Goal: Task Accomplishment & Management: Manage account settings

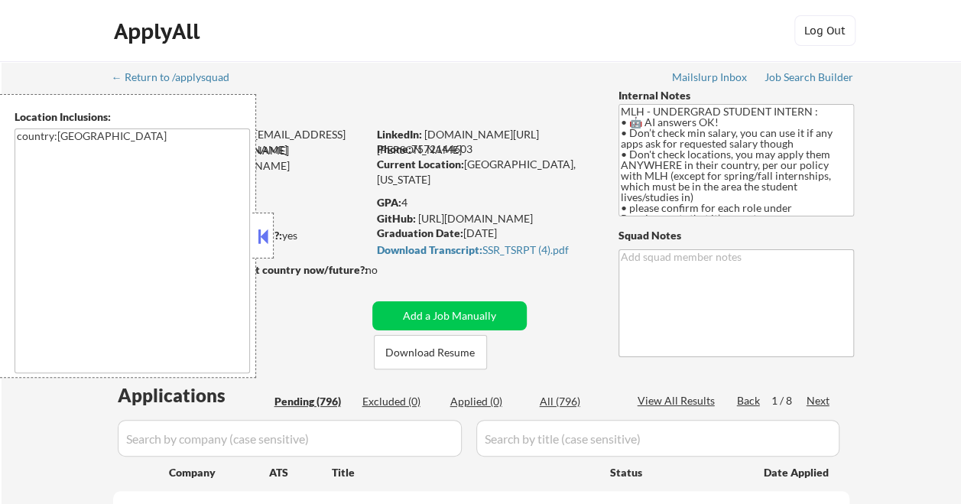
select select ""pending""
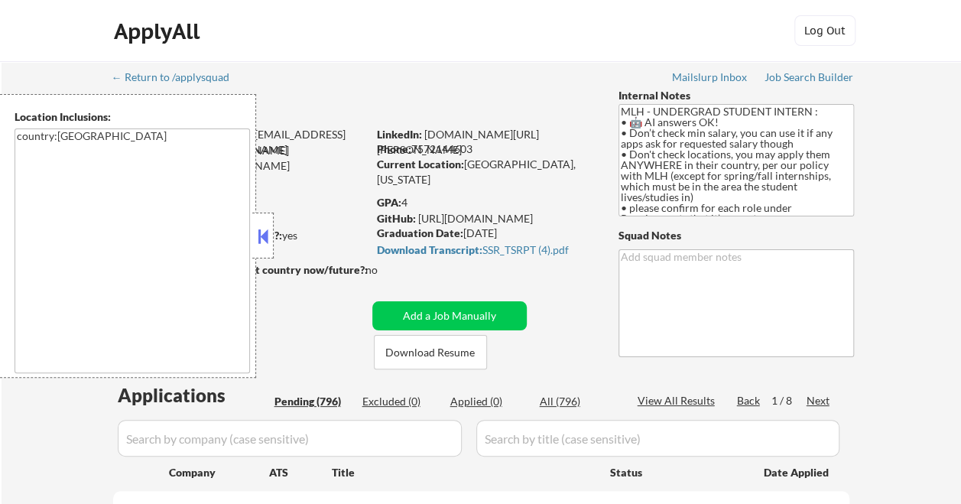
select select ""pending""
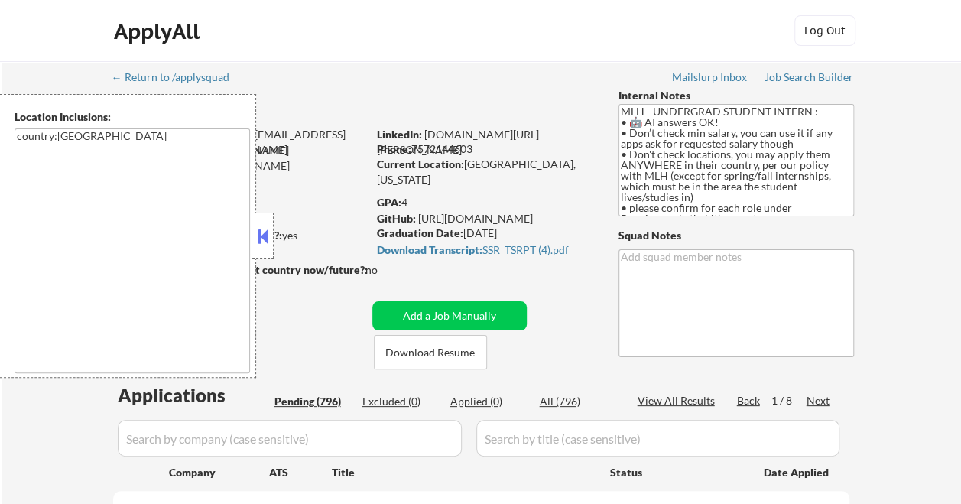
select select ""pending""
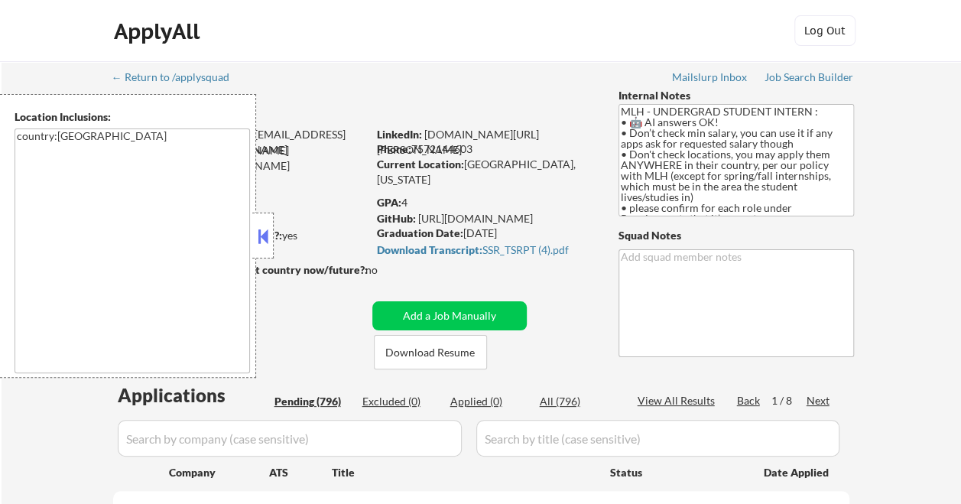
select select ""pending""
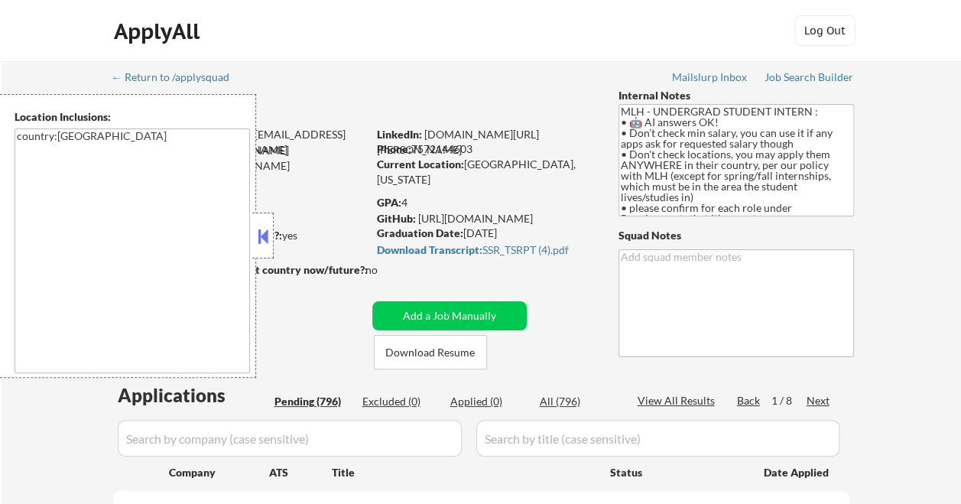
select select ""pending""
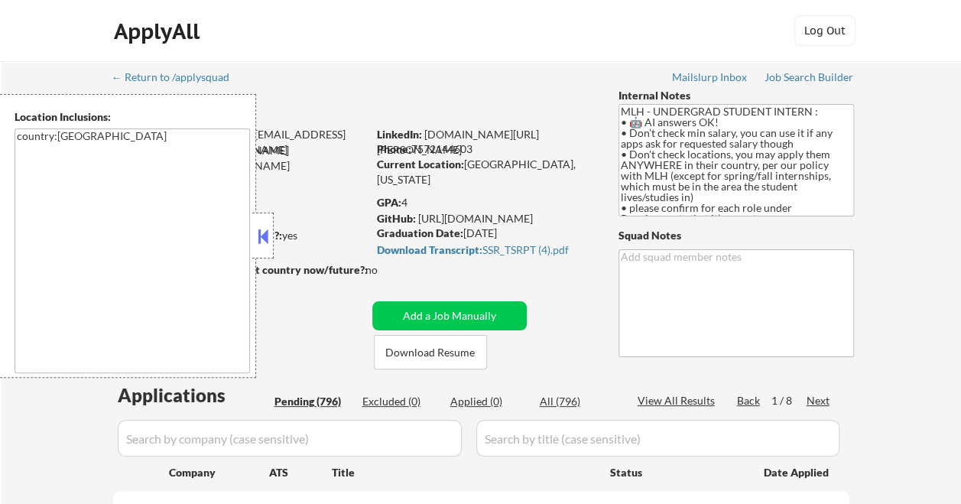
select select ""pending""
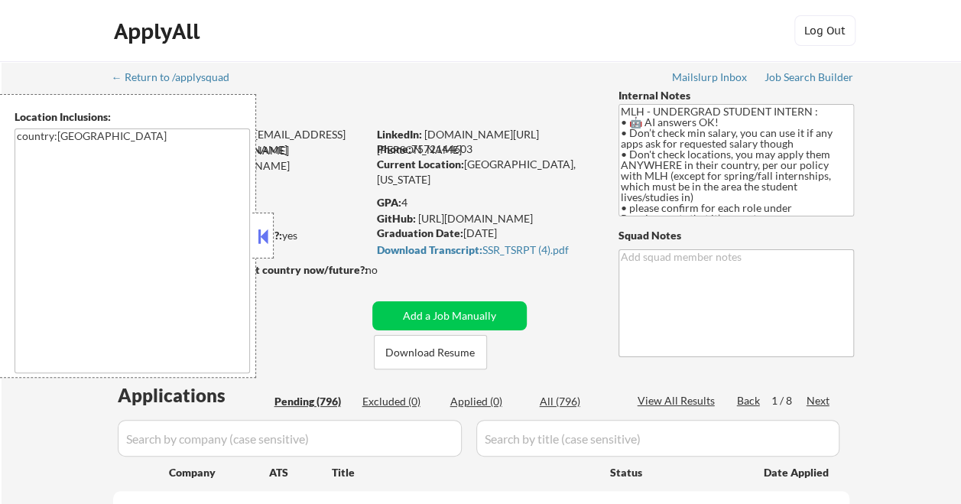
select select ""pending""
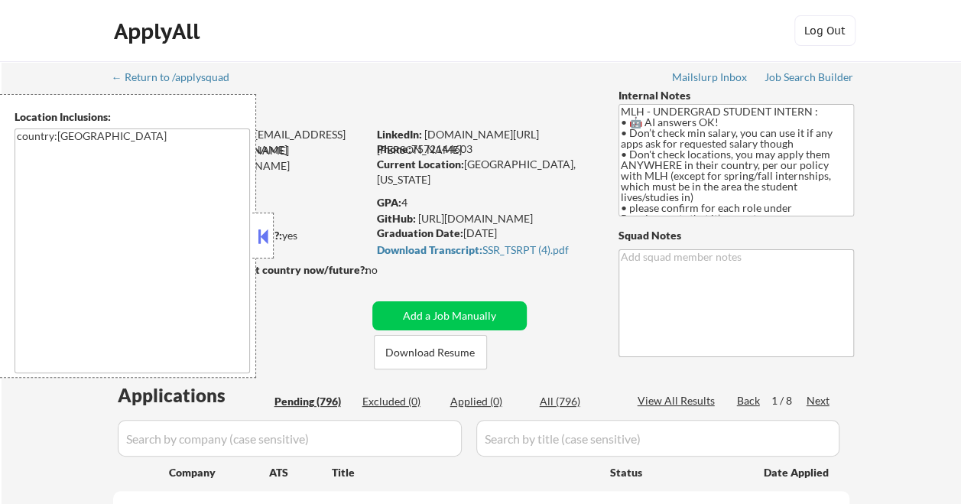
select select ""pending""
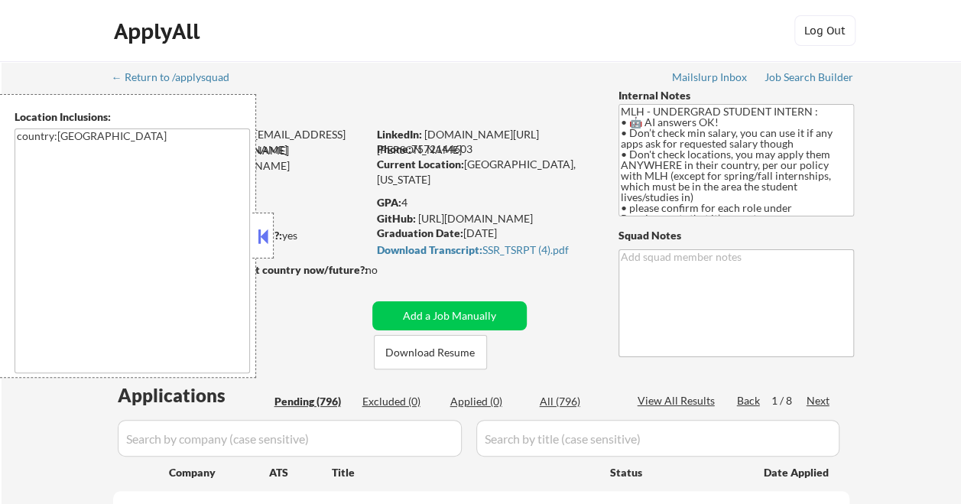
select select ""pending""
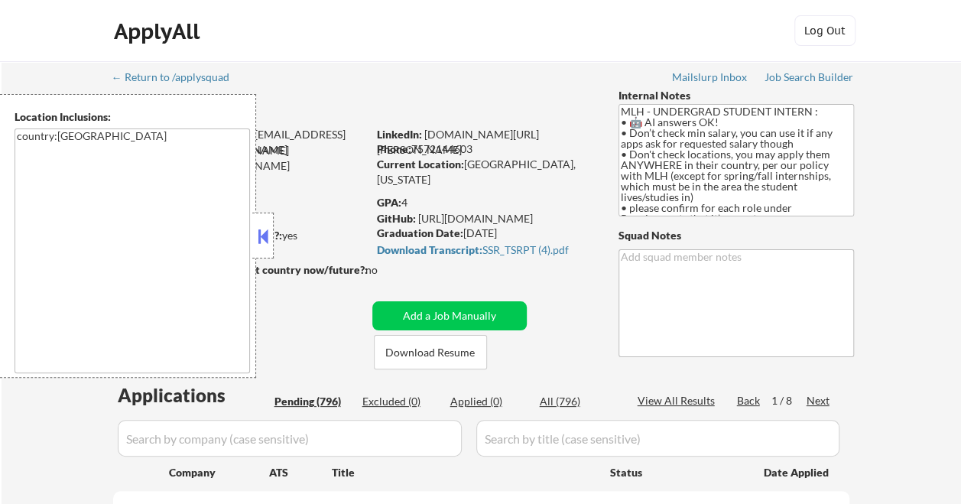
select select ""pending""
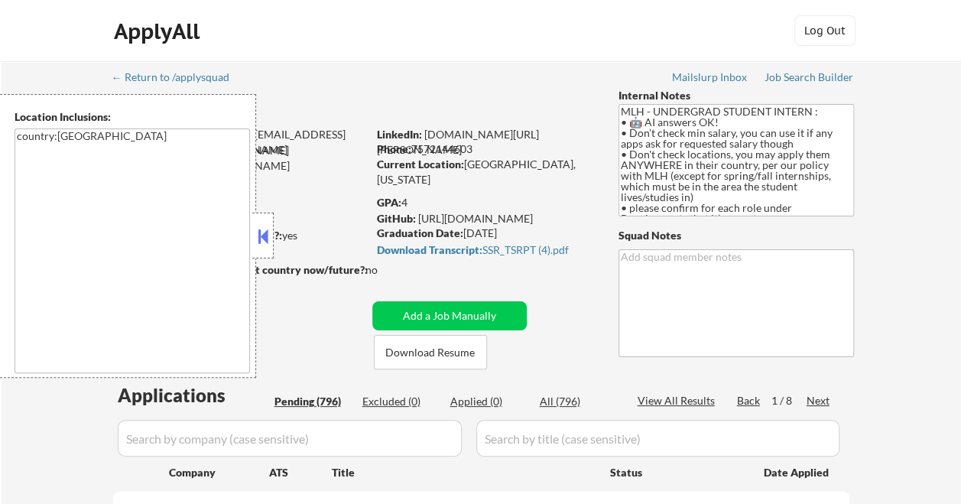
select select ""pending""
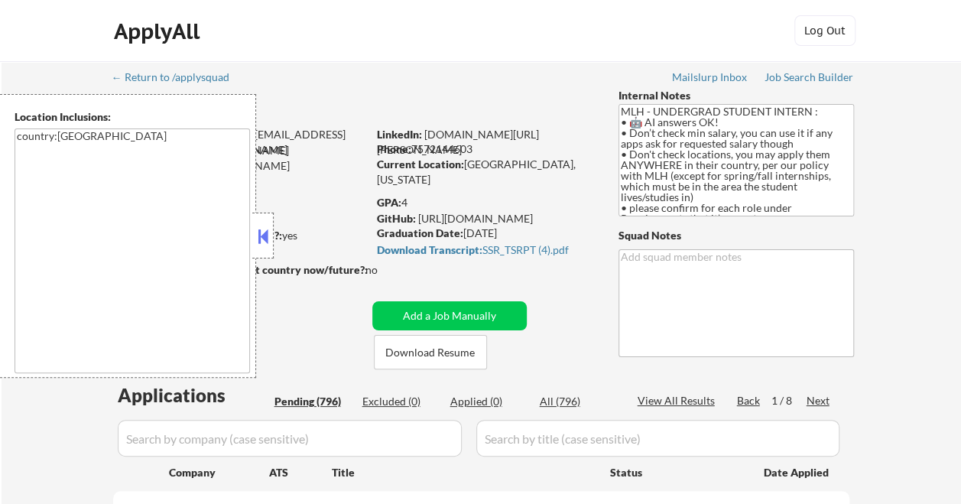
select select ""pending""
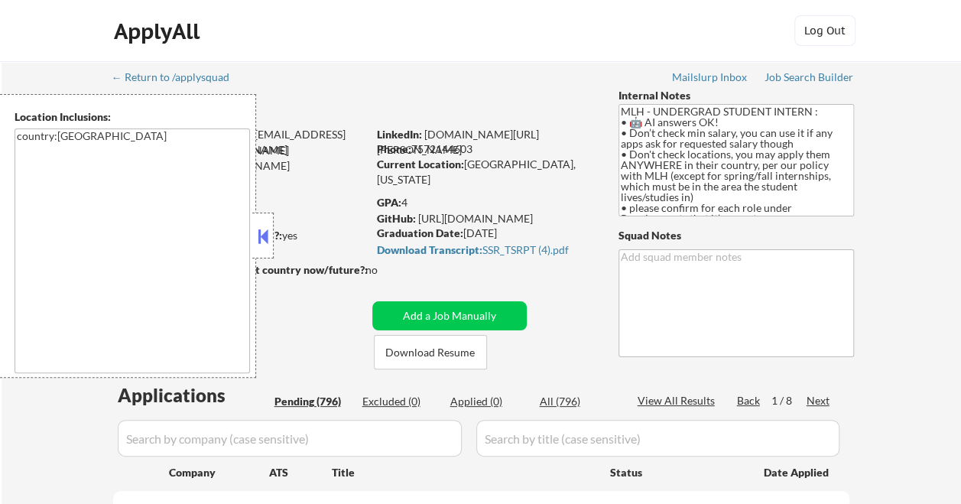
select select ""pending""
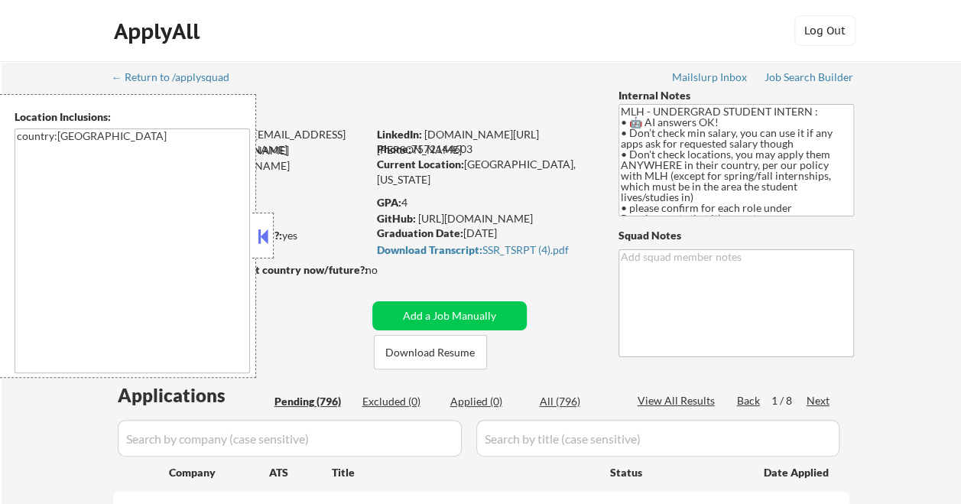
select select ""pending""
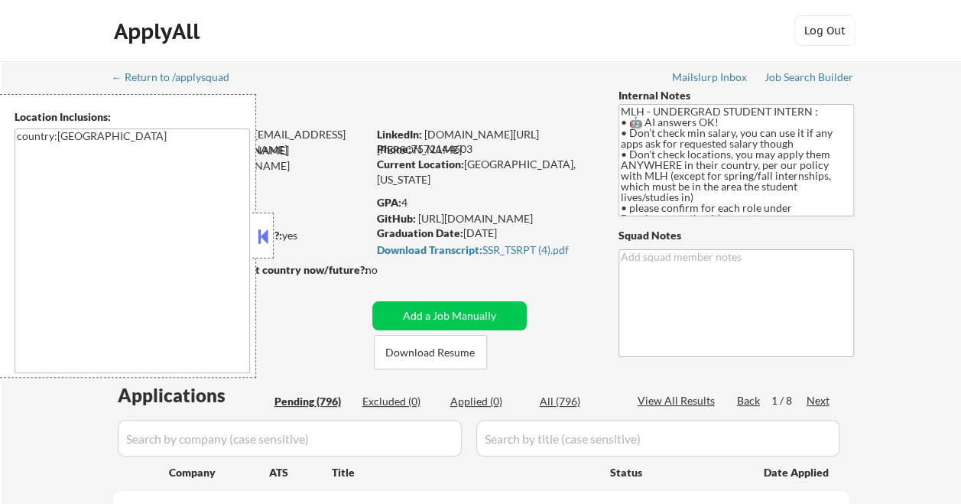
select select ""pending""
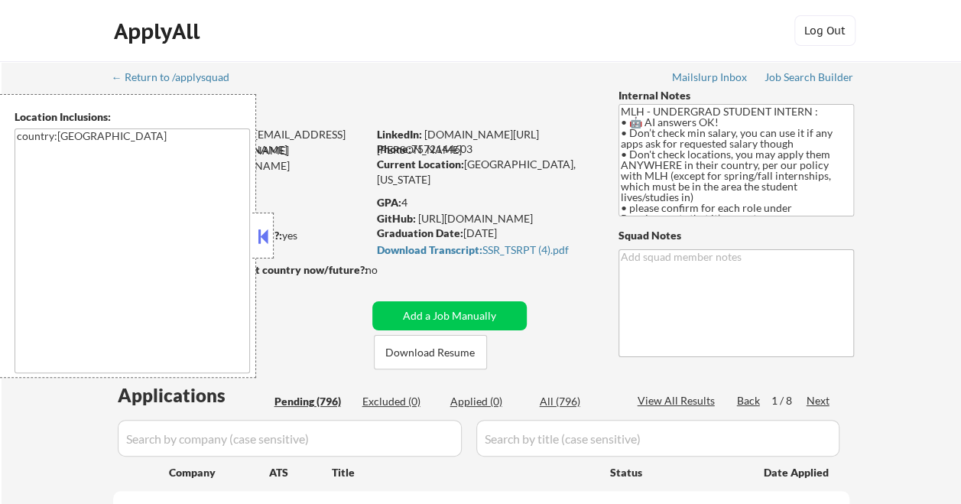
select select ""pending""
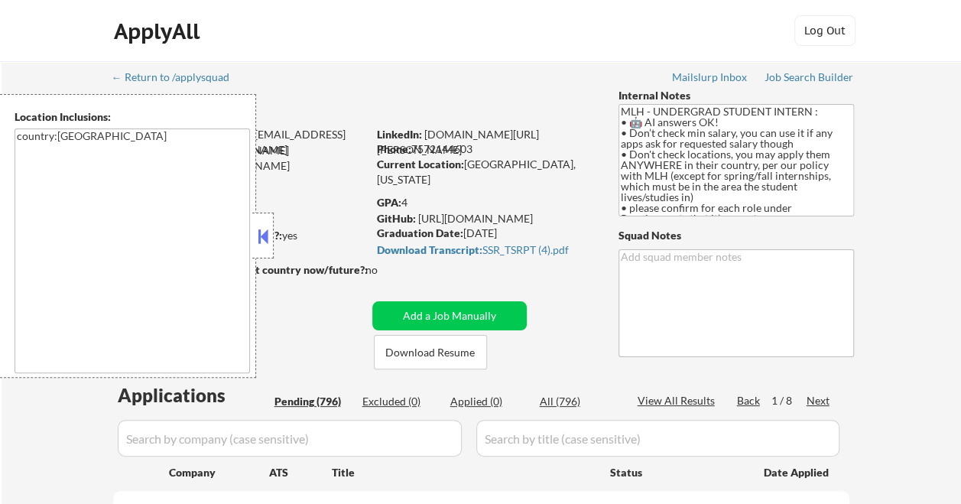
select select ""pending""
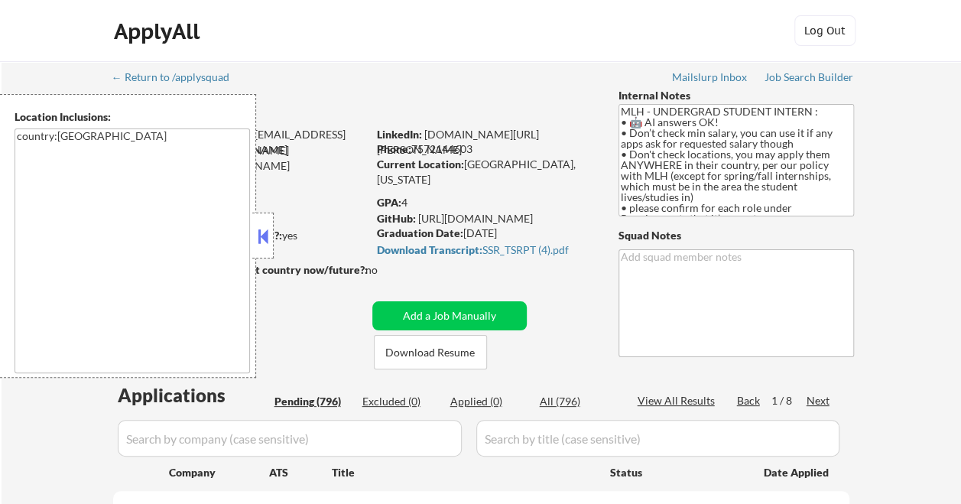
select select ""pending""
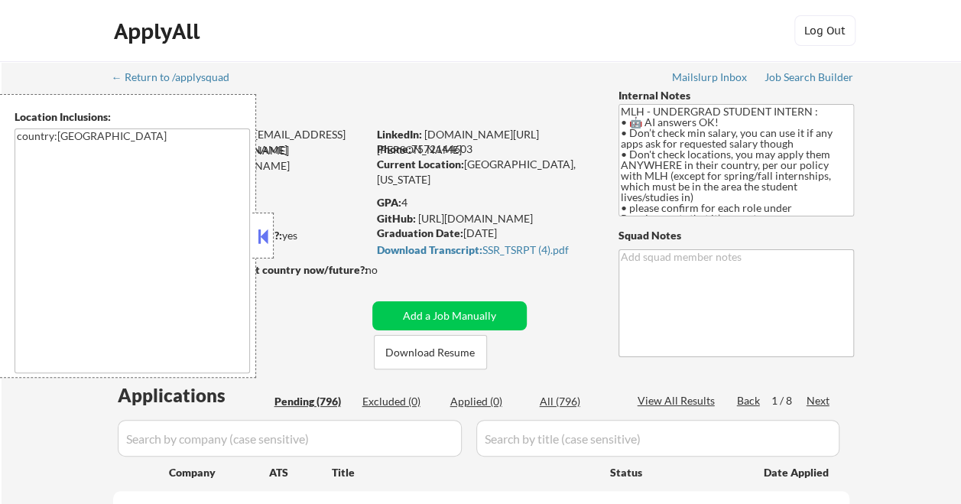
select select ""pending""
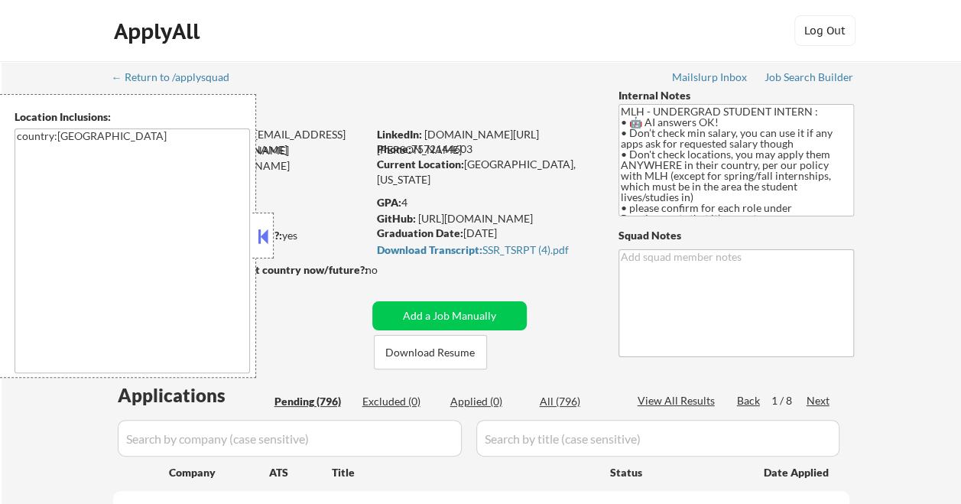
select select ""pending""
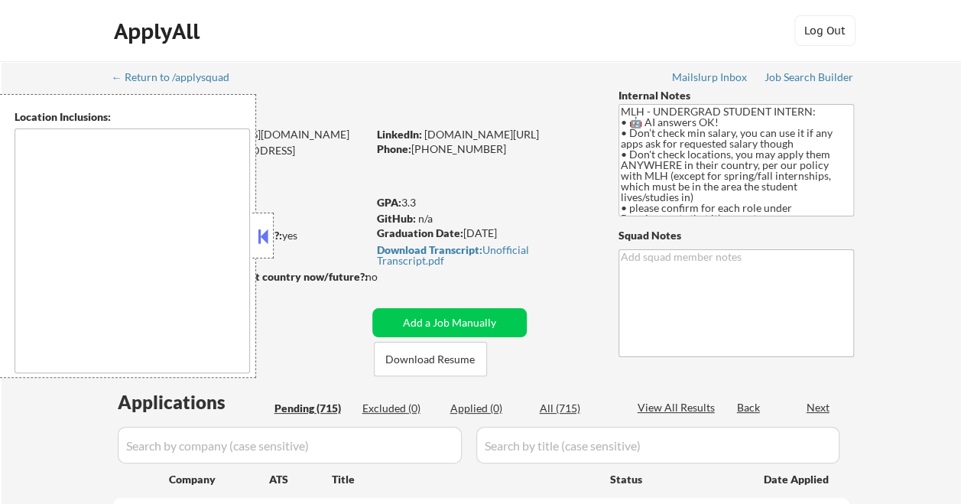
type textarea "country:[GEOGRAPHIC_DATA]"
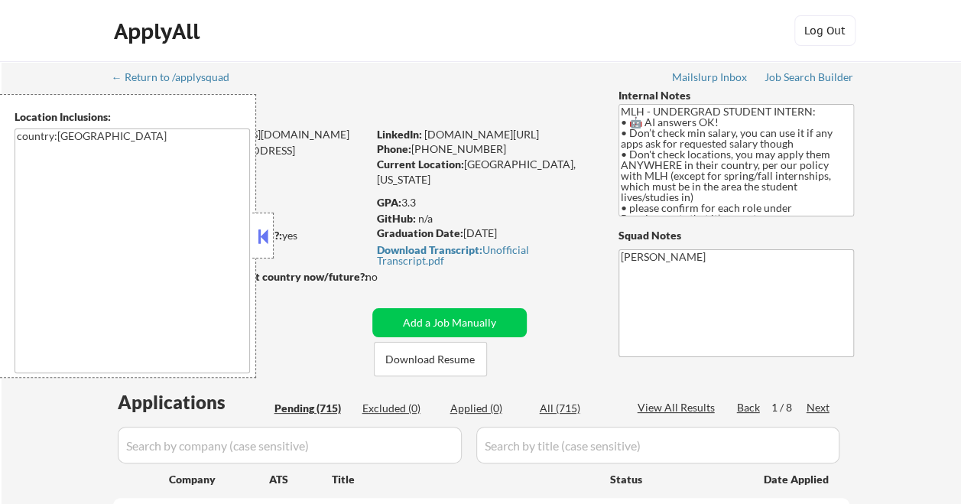
select select ""pending""
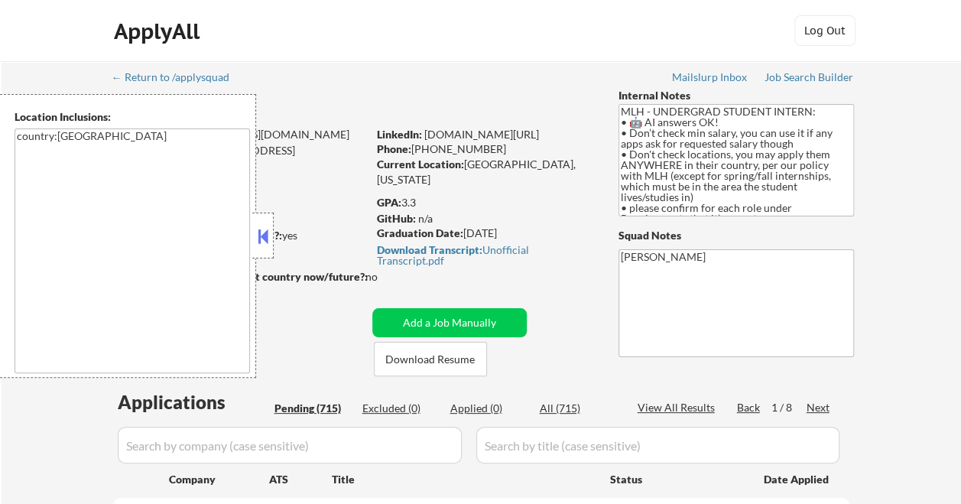
select select ""pending""
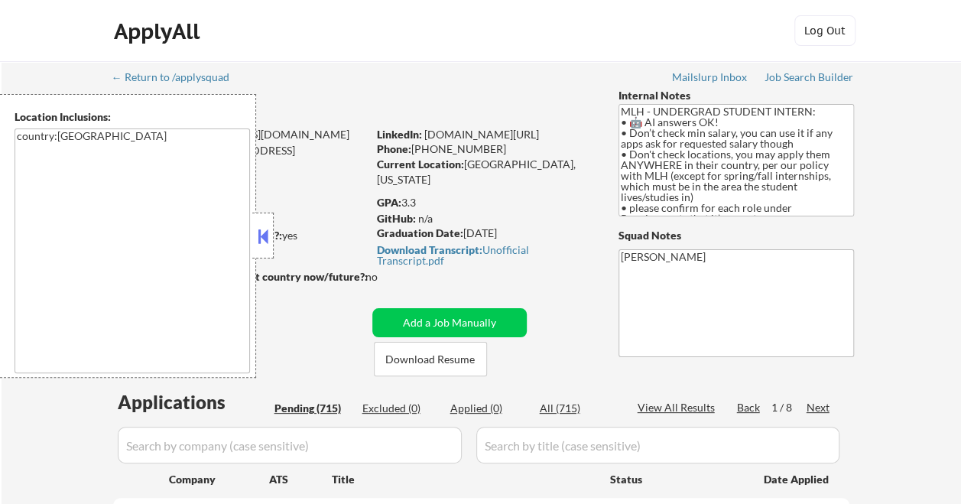
select select ""pending""
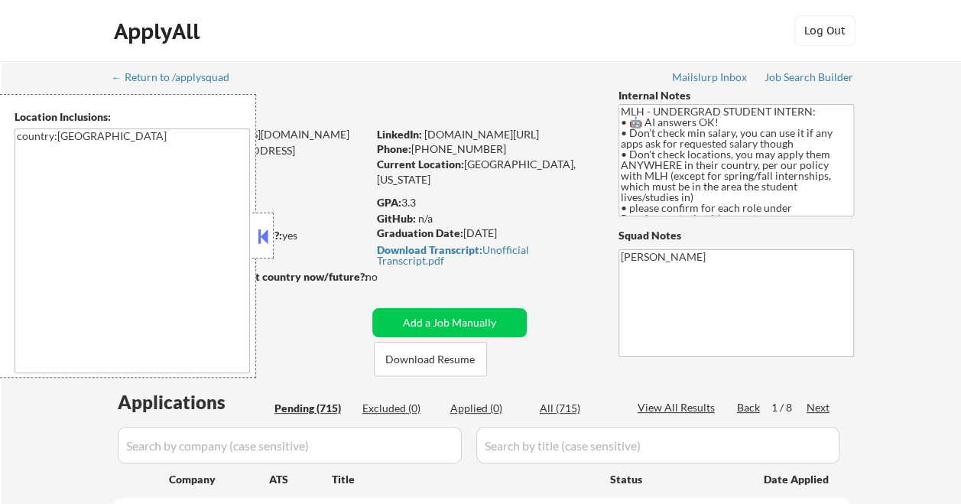
select select ""pending""
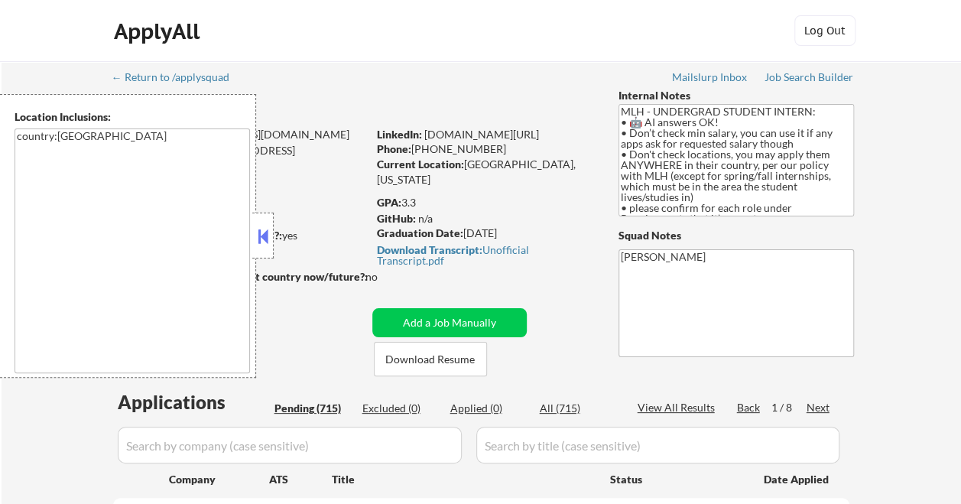
select select ""pending""
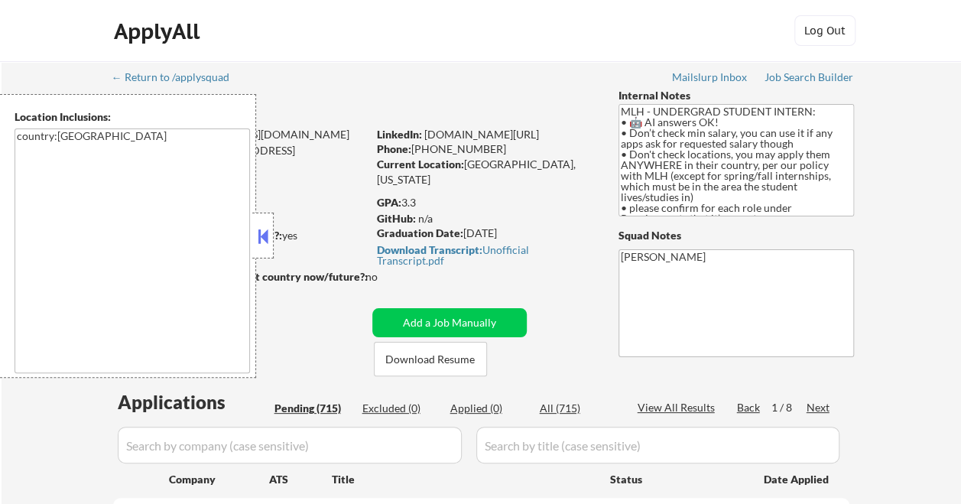
select select ""pending""
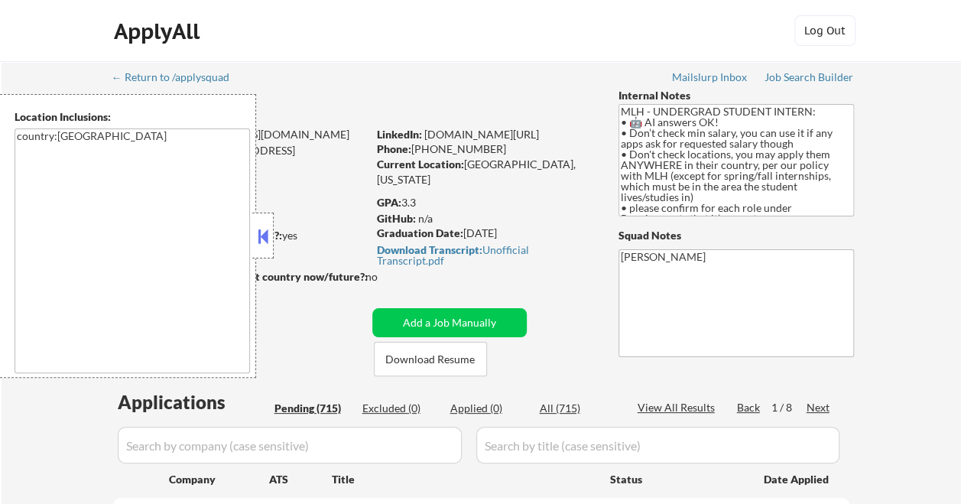
select select ""pending""
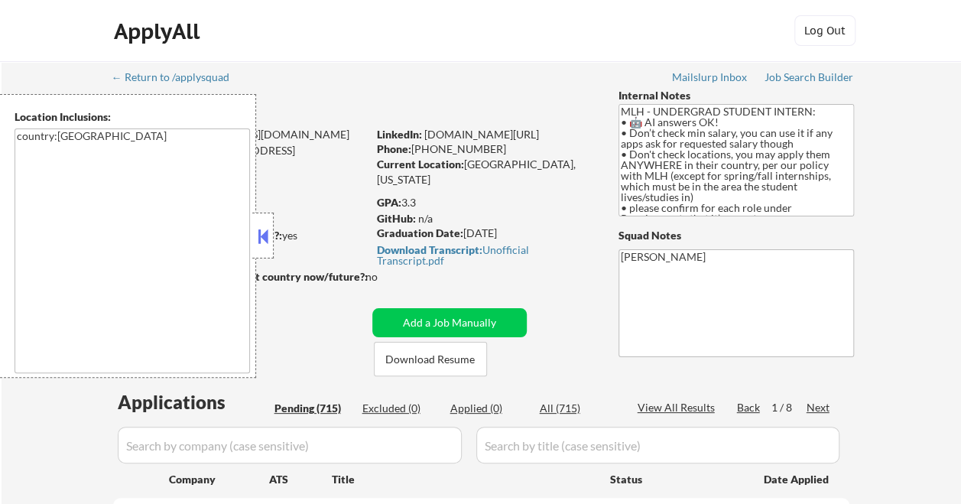
select select ""pending""
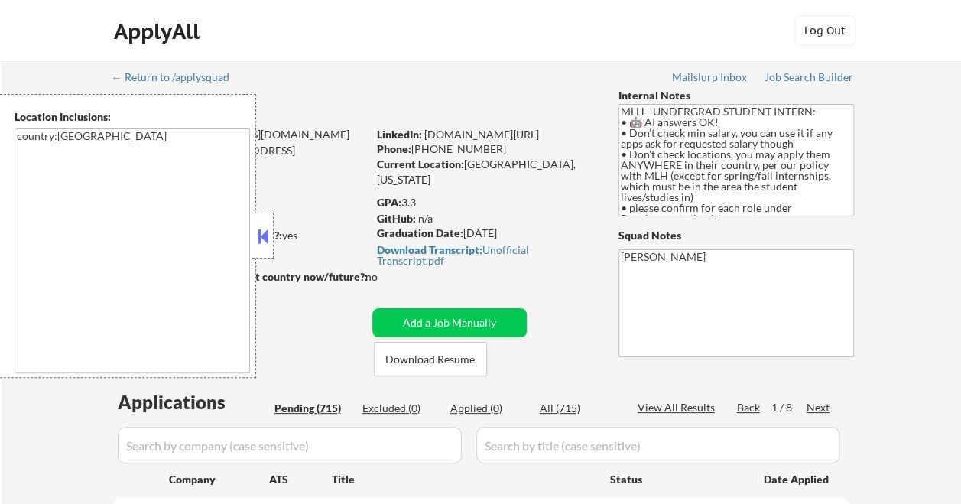
select select ""pending""
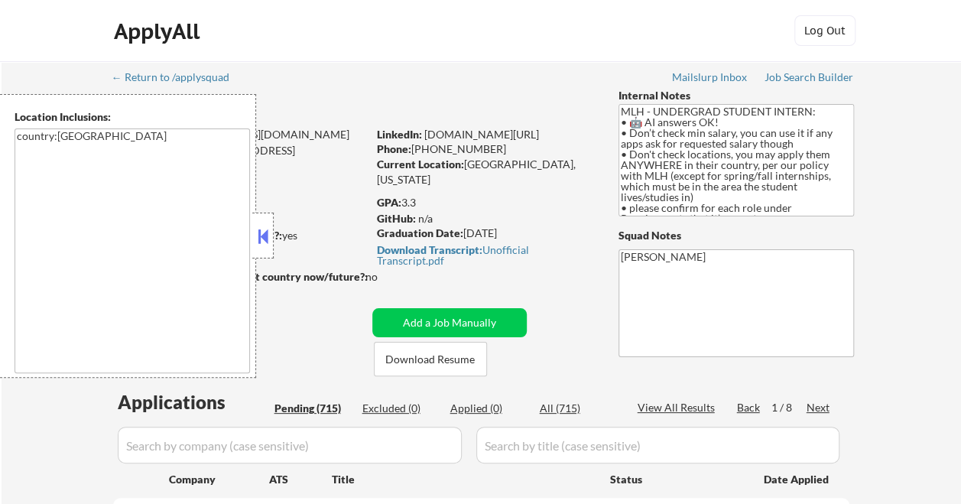
select select ""pending""
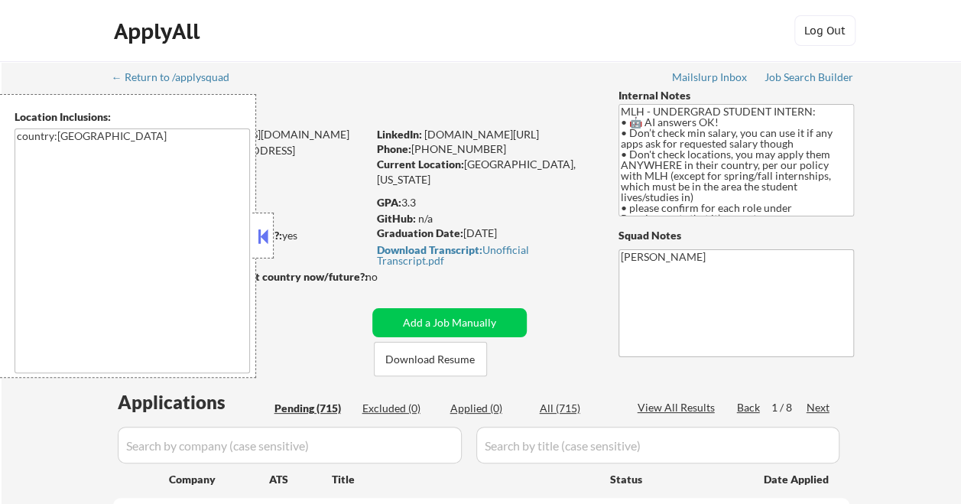
select select ""pending""
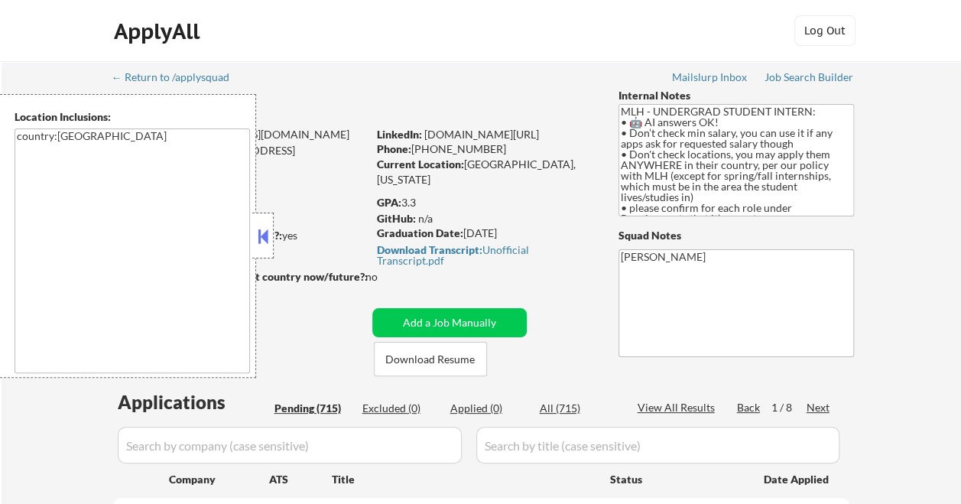
select select ""pending""
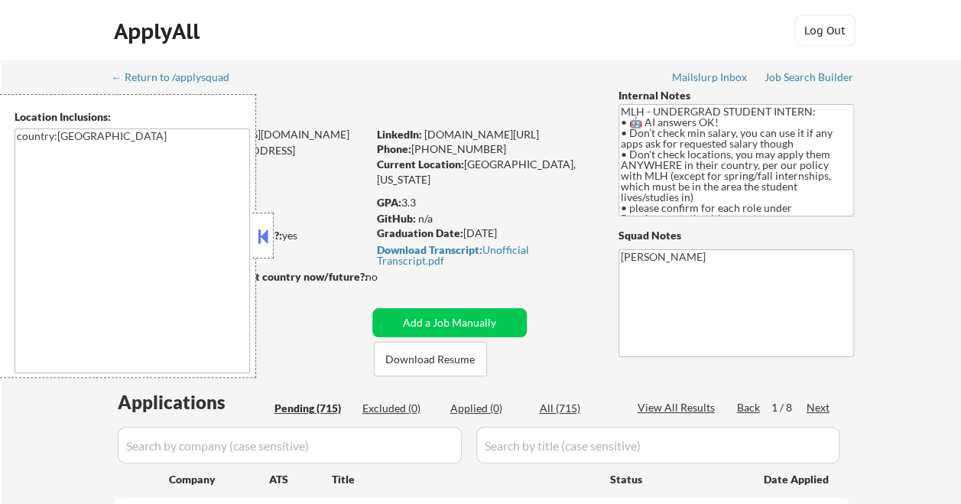
select select ""pending""
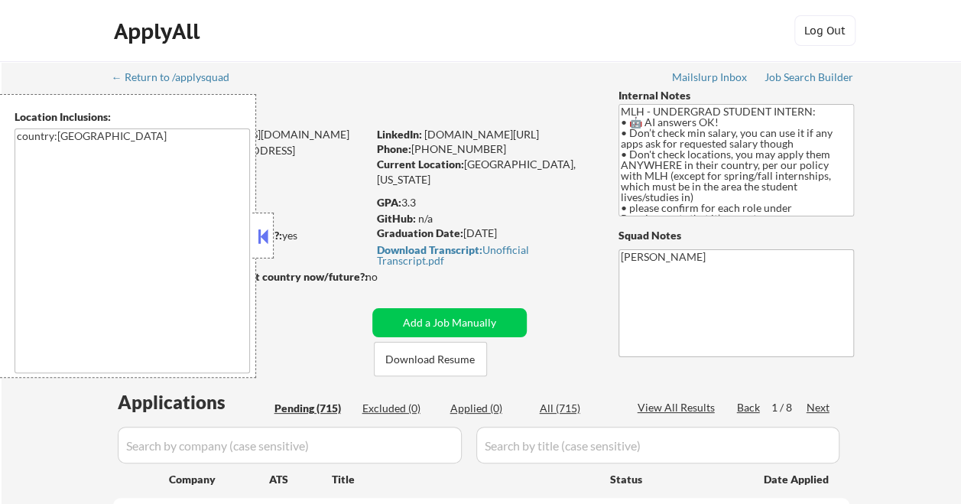
select select ""pending""
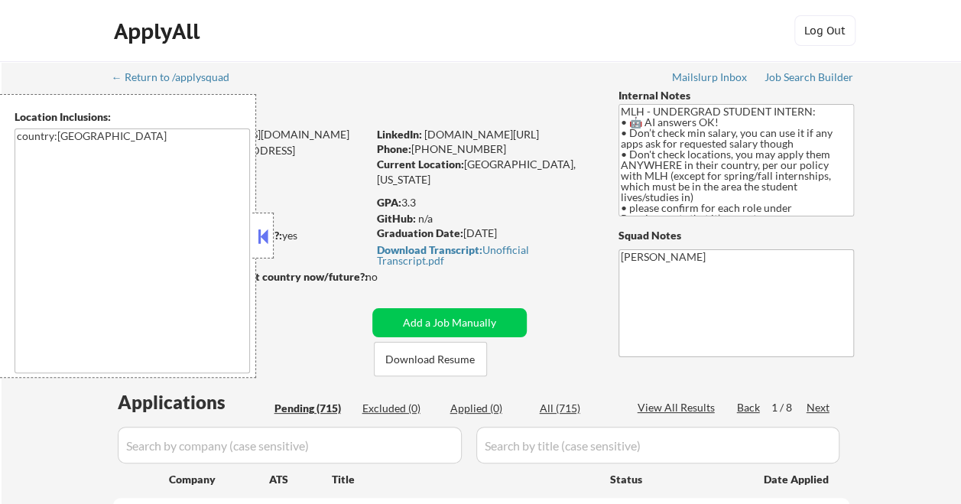
select select ""pending""
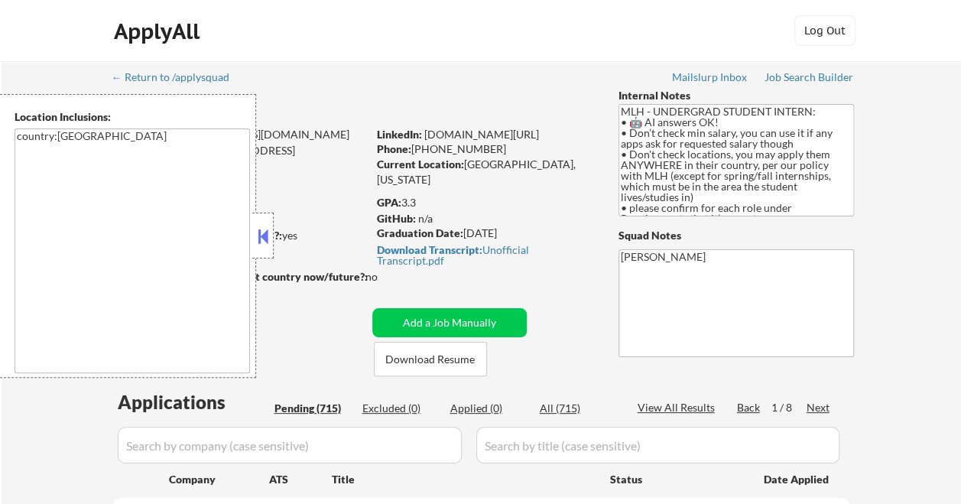
select select ""pending""
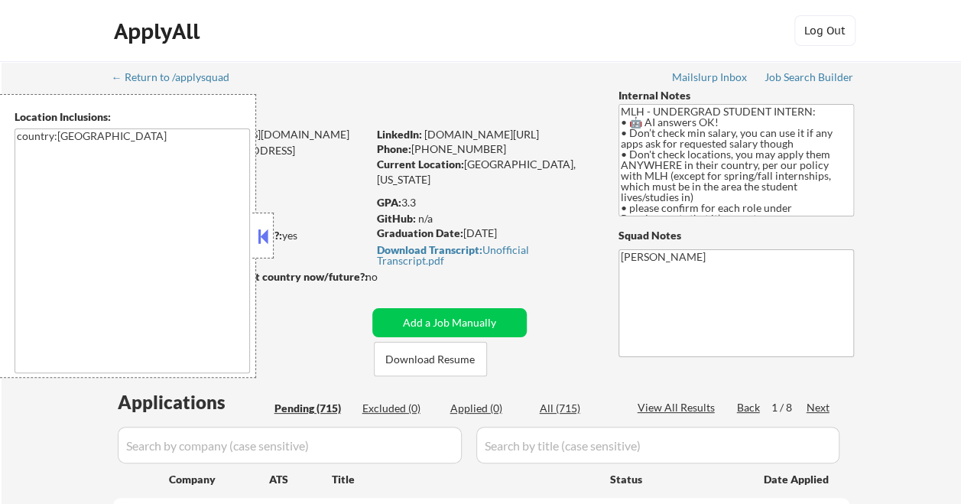
select select ""pending""
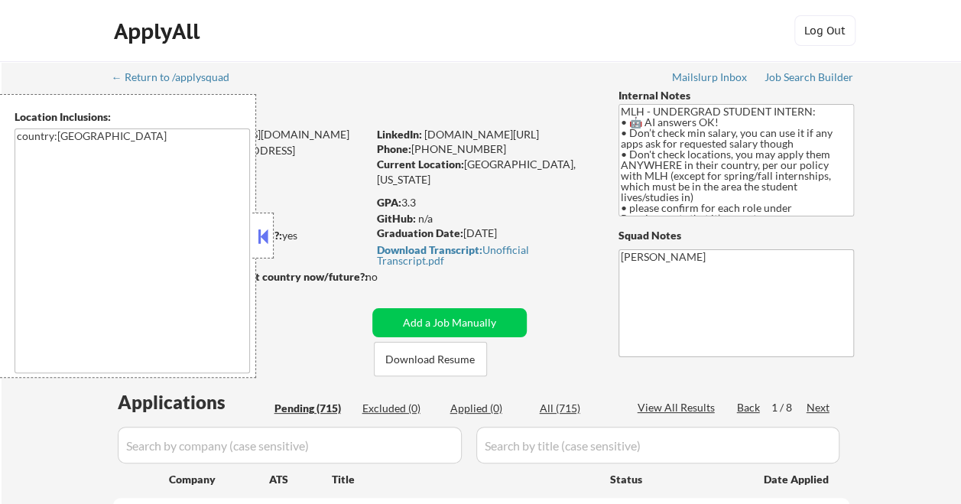
select select ""pending""
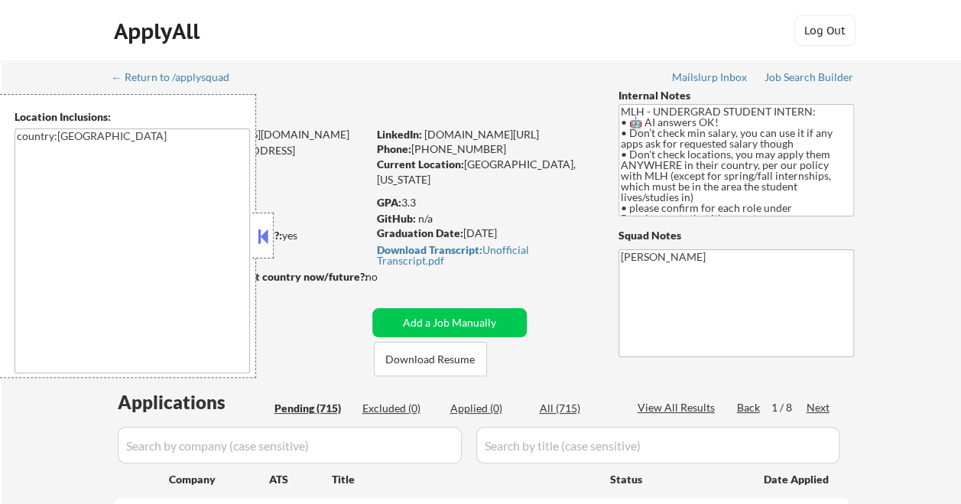
select select ""pending""
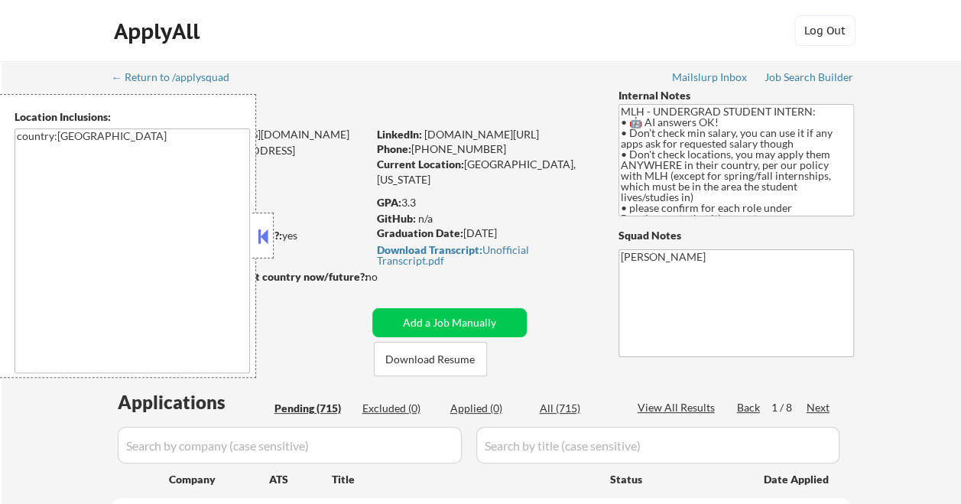
select select ""pending""
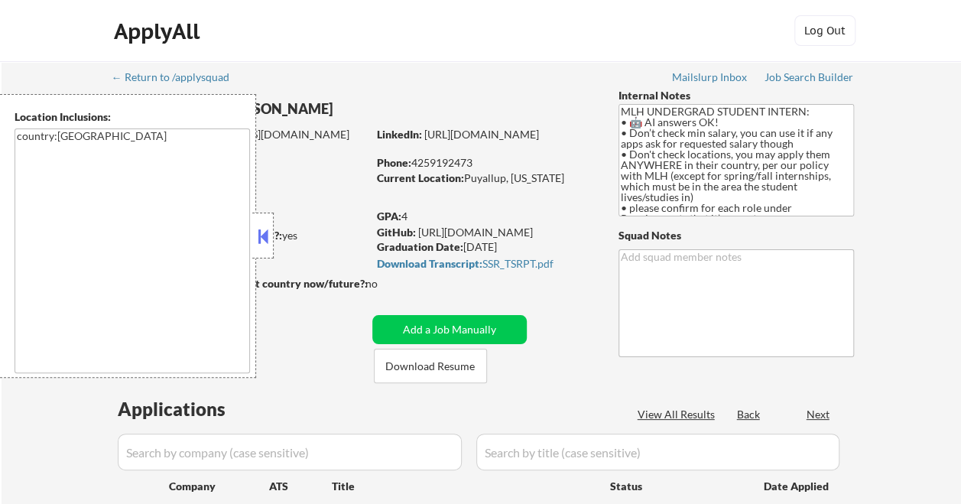
select select ""pending""
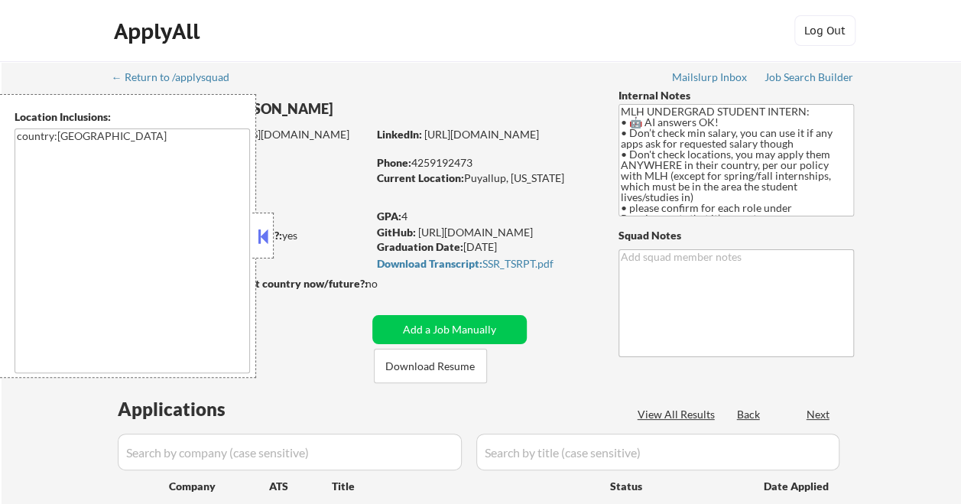
select select ""pending""
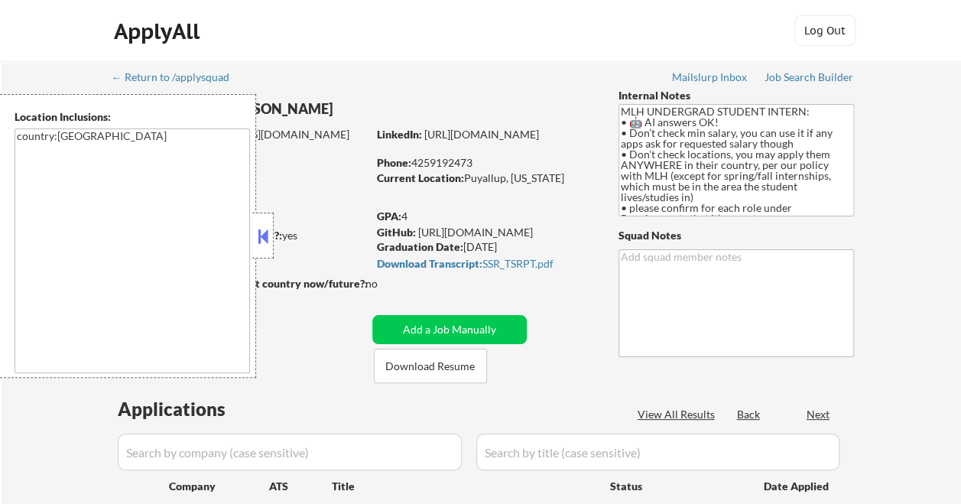
select select ""pending""
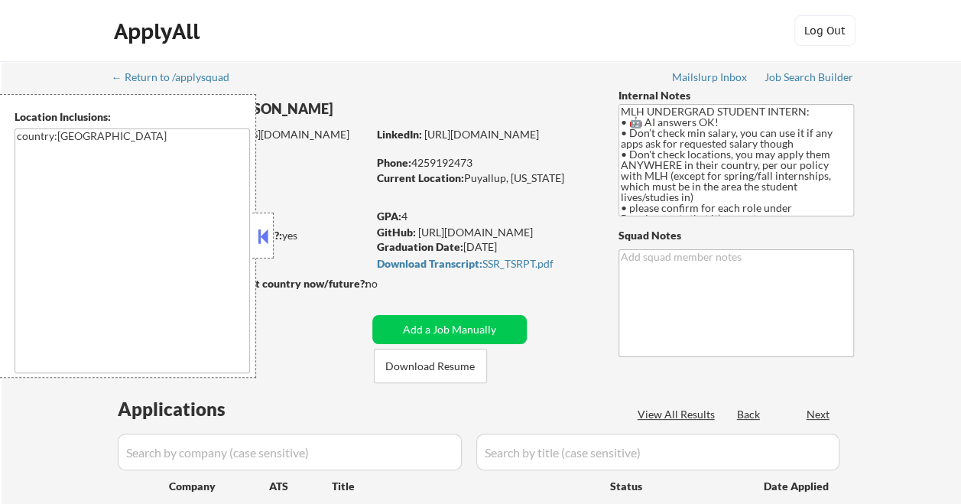
select select ""pending""
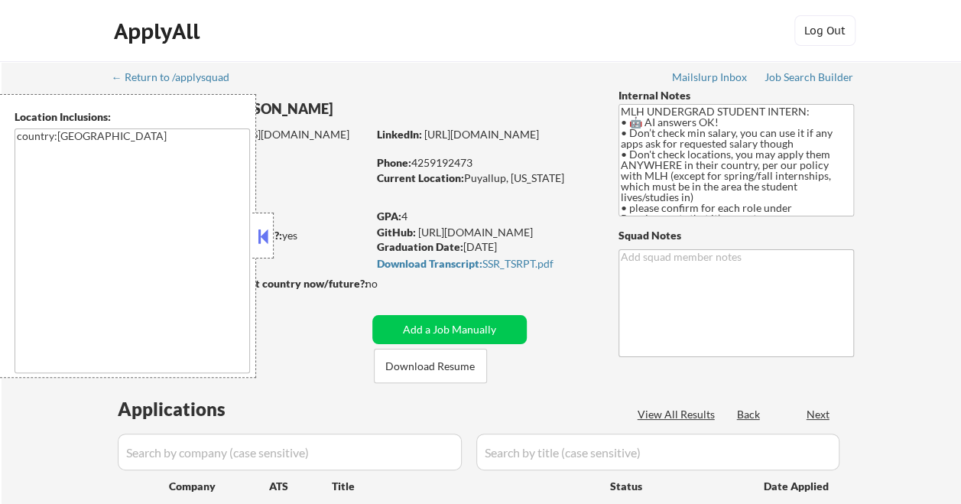
select select ""pending""
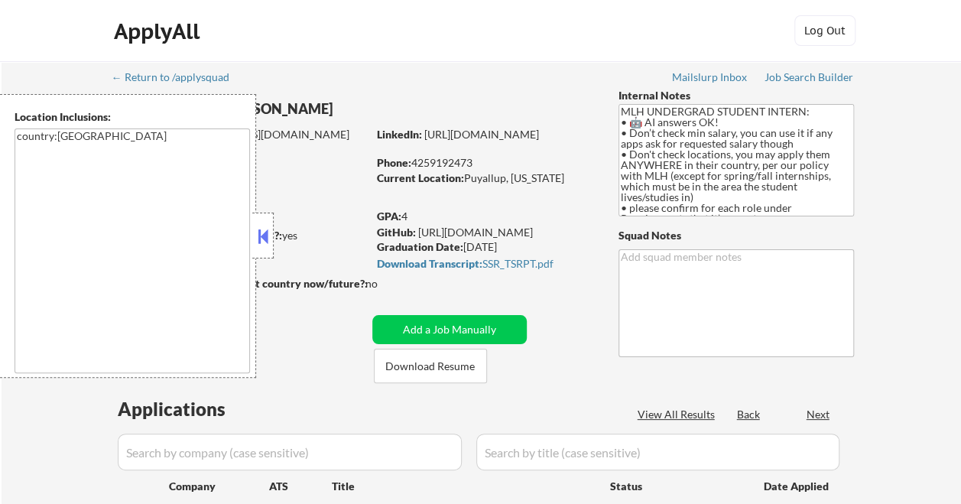
select select ""pending""
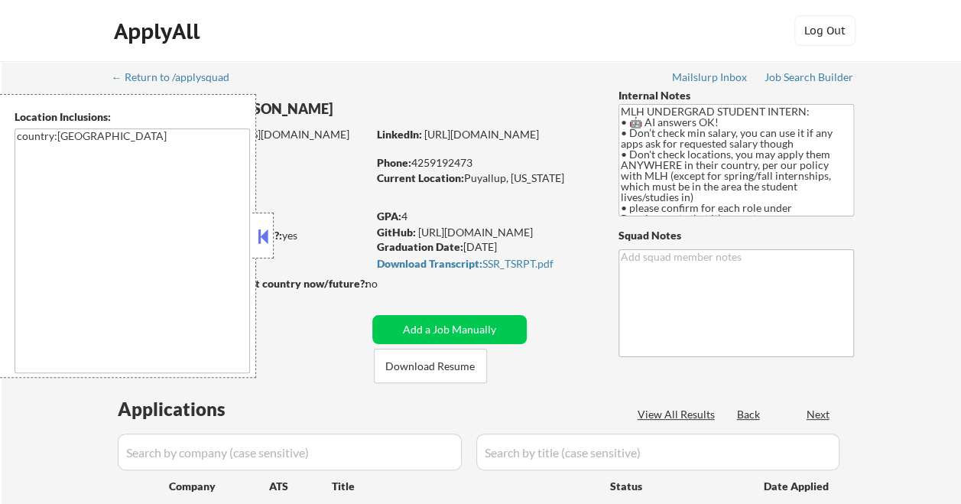
select select ""pending""
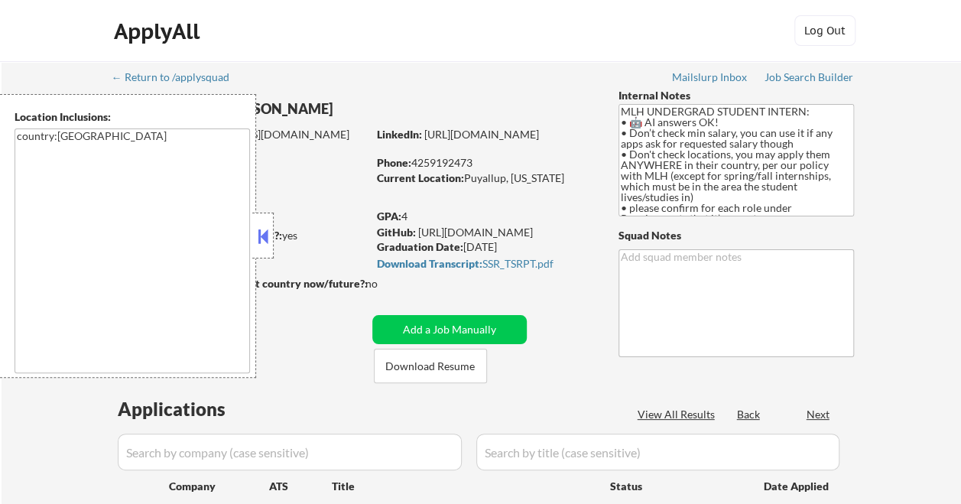
select select ""pending""
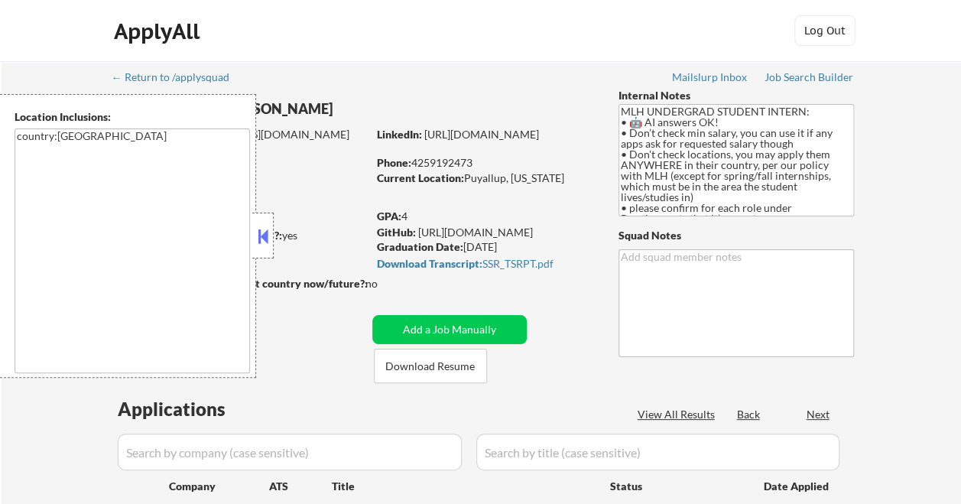
select select ""pending""
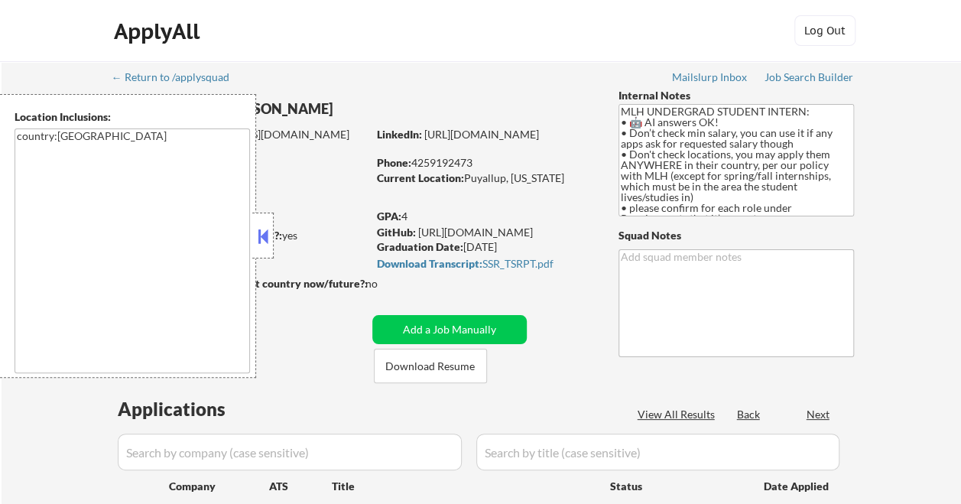
select select ""pending""
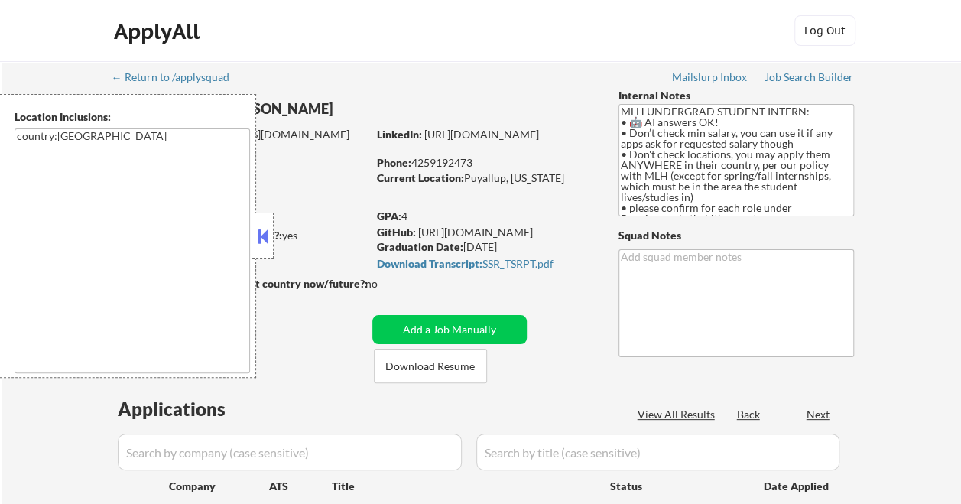
select select ""pending""
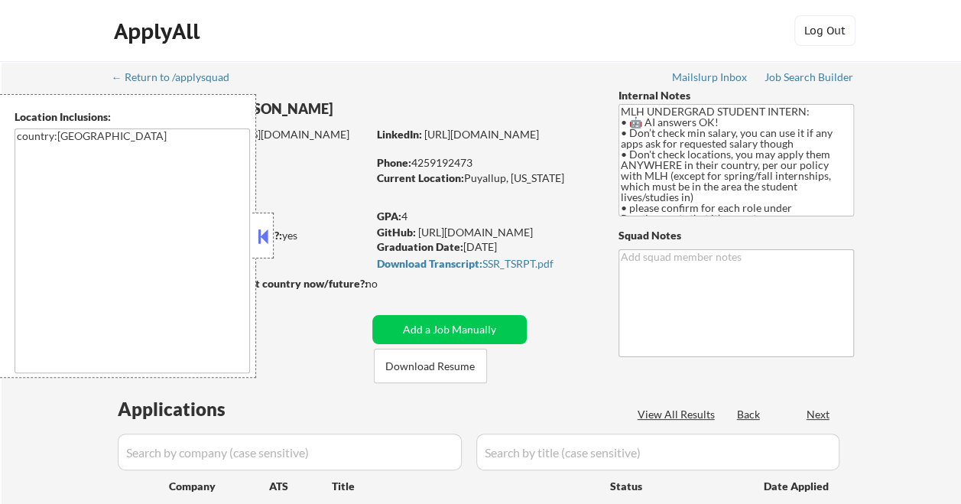
select select ""pending""
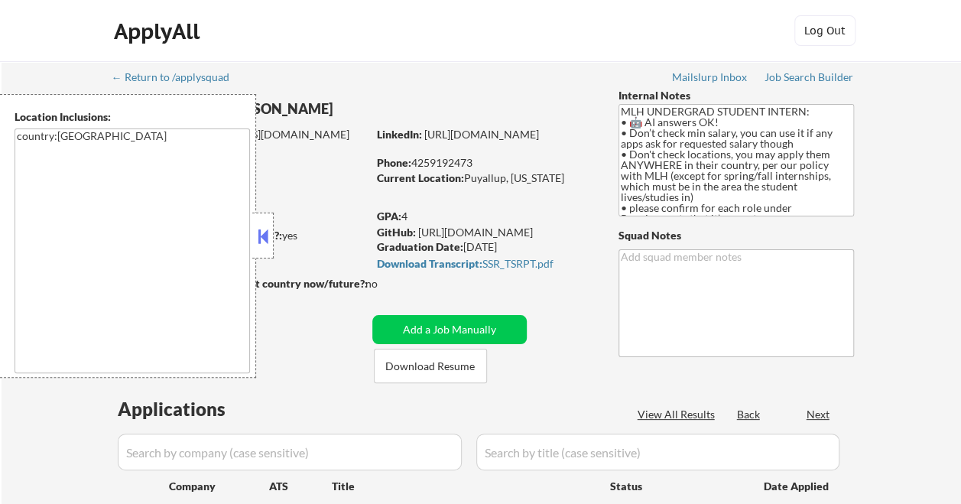
select select ""pending""
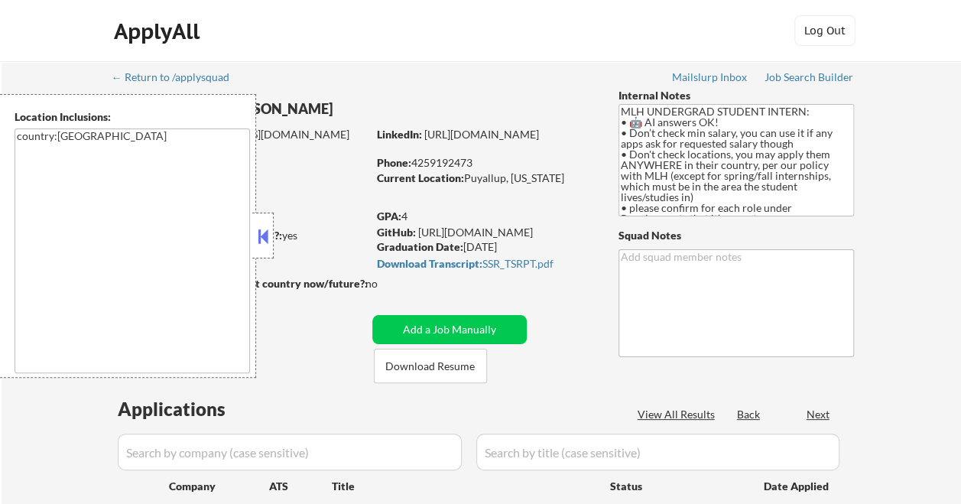
select select ""pending""
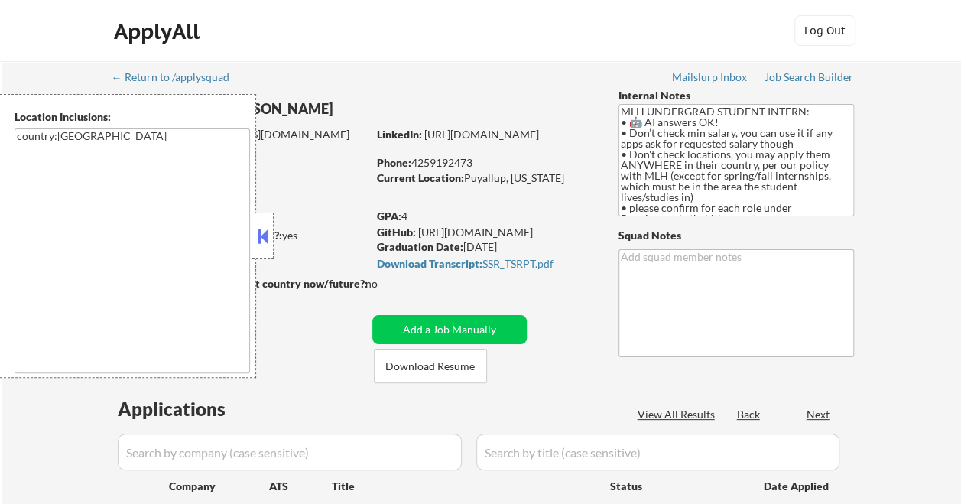
select select ""pending""
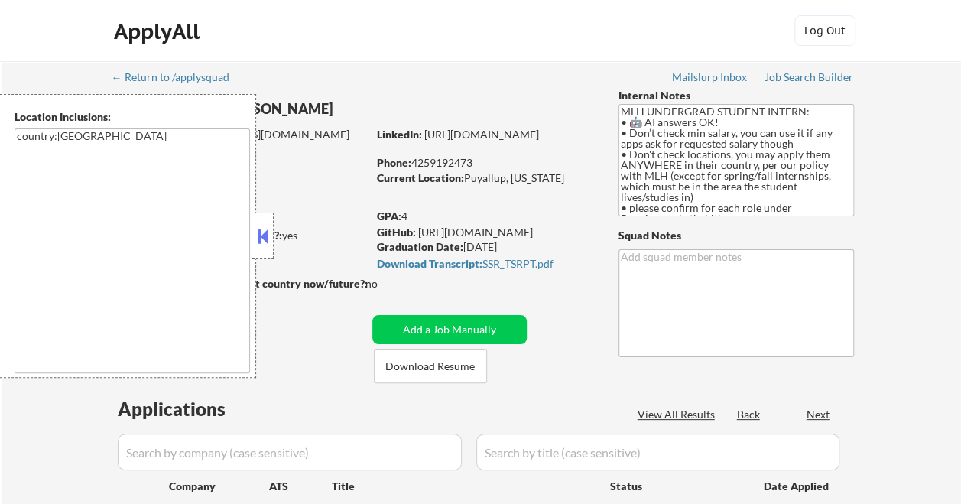
select select ""pending""
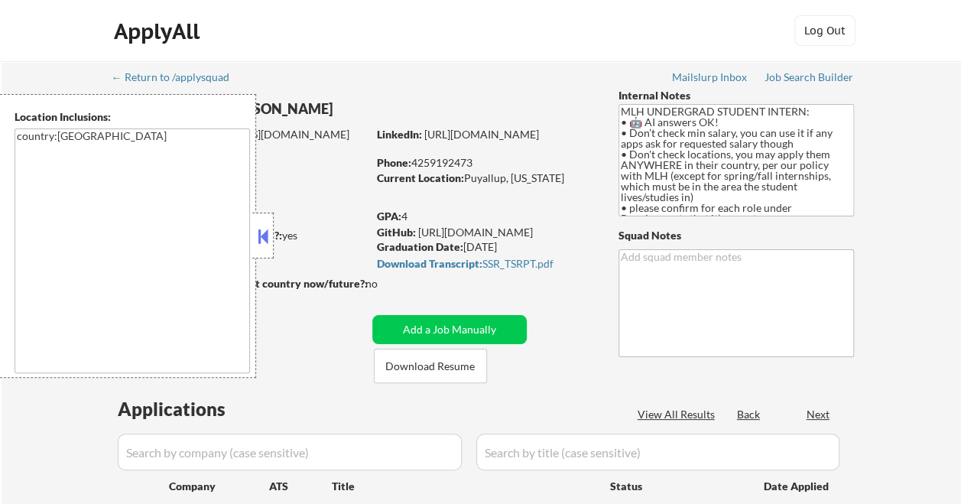
select select ""pending""
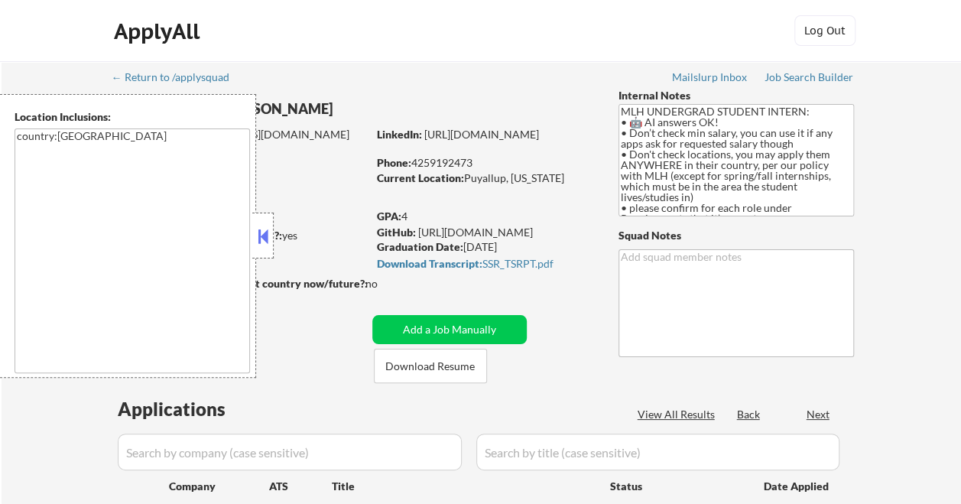
select select ""pending""
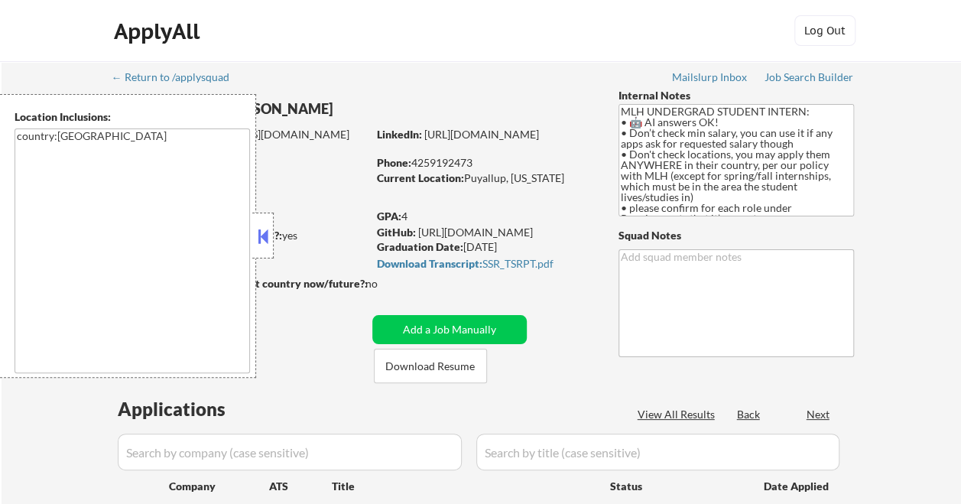
select select ""pending""
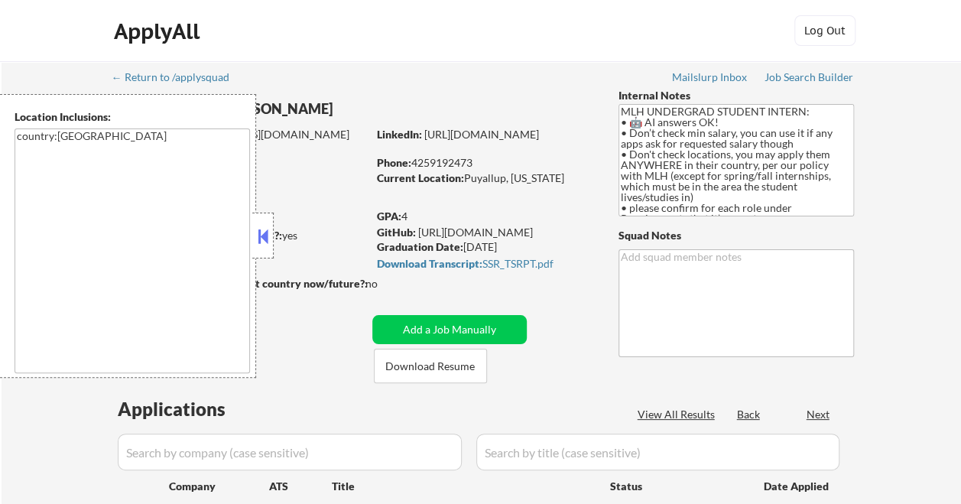
select select ""pending""
